Goal: Task Accomplishment & Management: Use online tool/utility

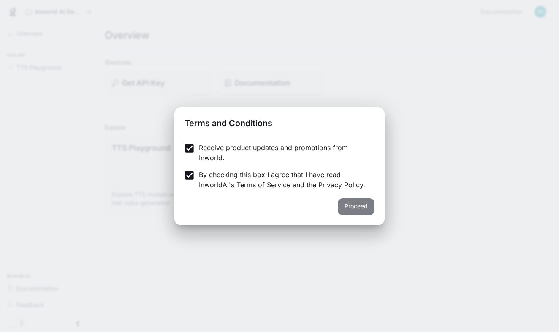
click at [363, 209] on button "Proceed" at bounding box center [356, 207] width 37 height 17
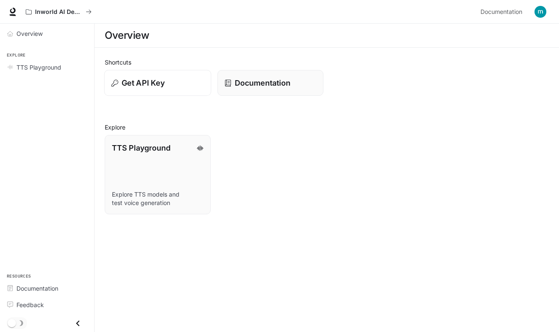
click at [172, 87] on div "Get API Key" at bounding box center [158, 82] width 93 height 11
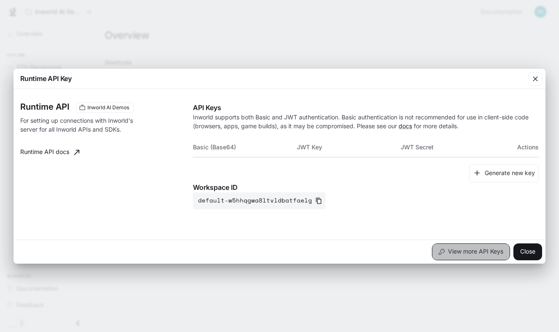
click at [478, 253] on button "View more API Keys" at bounding box center [471, 252] width 78 height 17
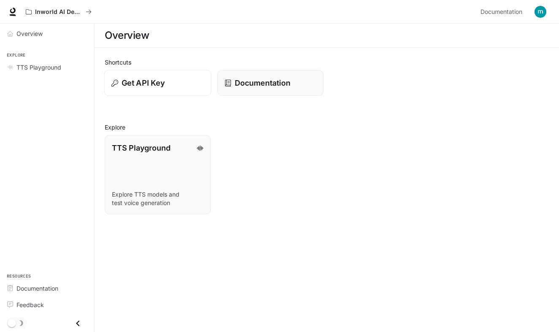
click at [147, 85] on p "Get API Key" at bounding box center [143, 82] width 43 height 11
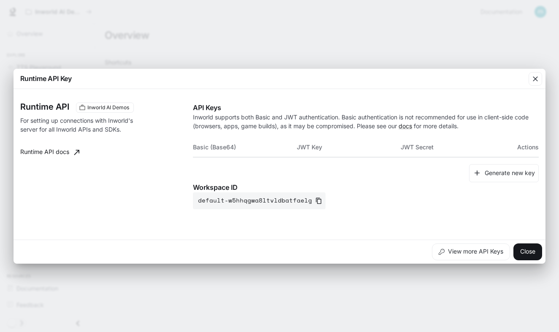
click at [324, 148] on th "JWT Key" at bounding box center [349, 147] width 104 height 20
click at [231, 150] on th "Basic (Base64)" at bounding box center [245, 147] width 104 height 20
click at [316, 170] on div "Generate new key" at bounding box center [366, 173] width 346 height 18
click at [450, 250] on button "View more API Keys" at bounding box center [471, 252] width 78 height 17
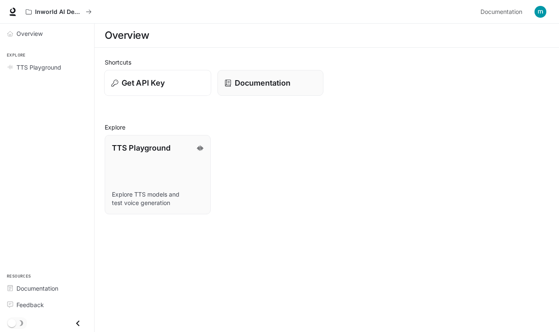
click at [136, 83] on p "Get API Key" at bounding box center [143, 82] width 43 height 11
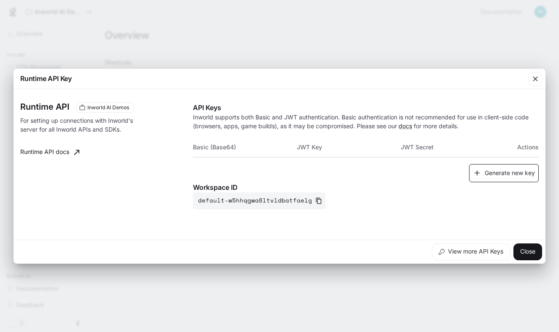
click at [499, 164] on button "Generate new key" at bounding box center [504, 173] width 70 height 18
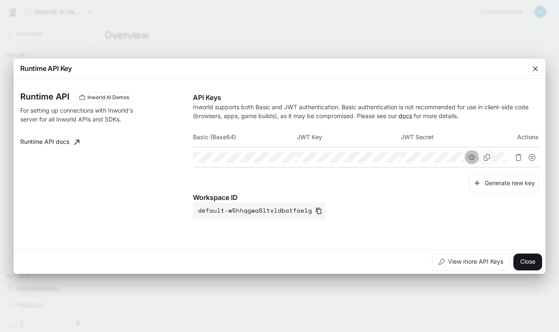
click at [479, 155] on button "button" at bounding box center [472, 157] width 14 height 14
click at [372, 156] on icon "button" at bounding box center [368, 157] width 7 height 5
click at [268, 155] on icon "button" at bounding box center [264, 157] width 7 height 7
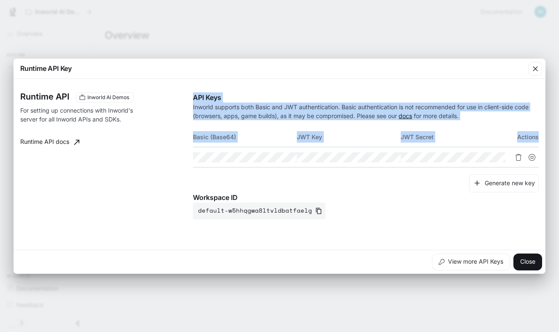
click at [346, 159] on div "Runtime API Inworld AI Demos For setting up connections with Inworld's server f…" at bounding box center [279, 164] width 519 height 164
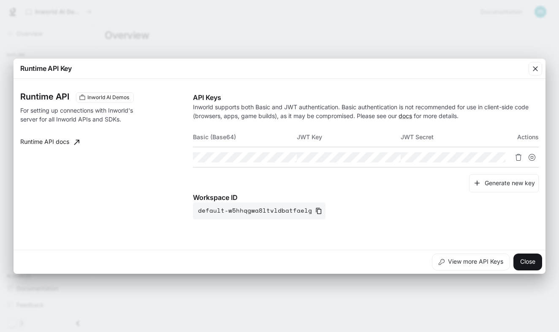
click at [356, 199] on p "Workspace ID" at bounding box center [366, 198] width 346 height 10
click at [283, 156] on icon "Copy Basic (Base64)" at bounding box center [279, 157] width 7 height 7
click at [387, 158] on icon "Copy Key" at bounding box center [383, 157] width 7 height 7
